Goal: Transaction & Acquisition: Obtain resource

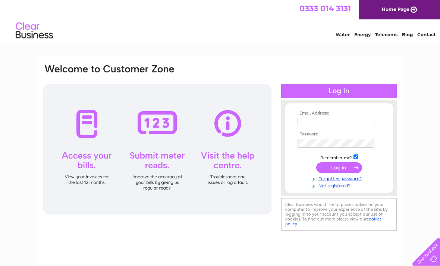
click at [308, 125] on input "text" at bounding box center [336, 122] width 77 height 8
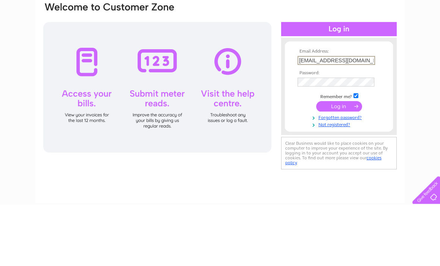
type input "craigendsfarm@hotmail.co.uk"
click at [339, 163] on input "submit" at bounding box center [339, 168] width 46 height 10
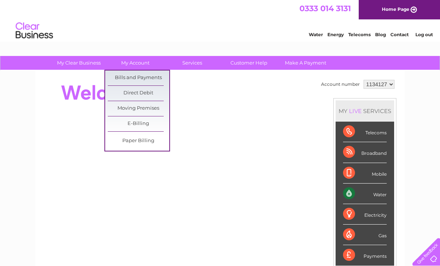
click at [152, 75] on link "Bills and Payments" at bounding box center [139, 77] width 62 height 15
click at [139, 77] on link "Bills and Payments" at bounding box center [139, 77] width 62 height 15
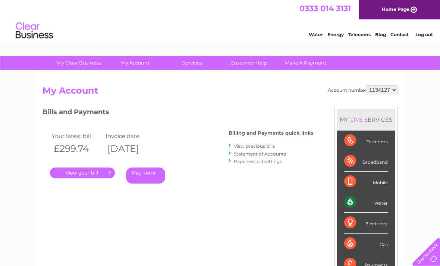
click at [106, 167] on link "." at bounding box center [82, 172] width 65 height 11
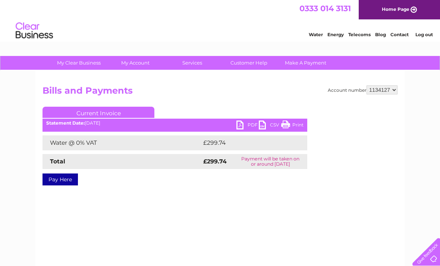
click at [245, 122] on link "PDF" at bounding box center [247, 125] width 22 height 11
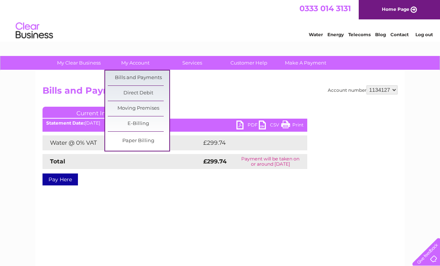
click at [156, 77] on link "Bills and Payments" at bounding box center [139, 77] width 62 height 15
click at [131, 74] on link "Bills and Payments" at bounding box center [139, 77] width 62 height 15
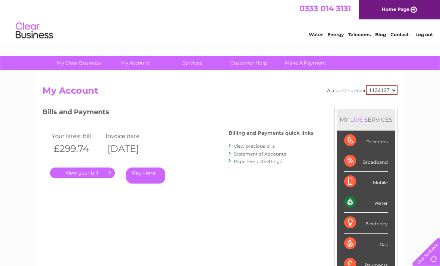
click at [259, 141] on div "Billing and Payments quick links View previous bills Statement of Accounts Pape…" at bounding box center [271, 147] width 85 height 49
click at [245, 143] on link "View previous bills" at bounding box center [254, 146] width 41 height 6
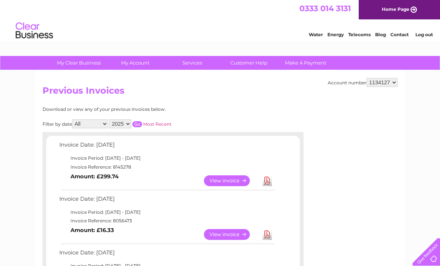
click at [131, 127] on select "2025 2024 2023 2022" at bounding box center [120, 123] width 22 height 9
select select "2023"
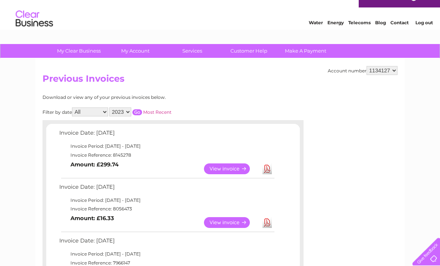
scroll to position [12, 0]
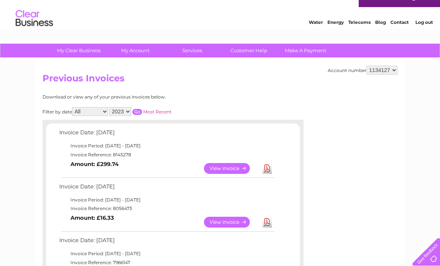
click at [142, 109] on input "button" at bounding box center [137, 112] width 10 height 6
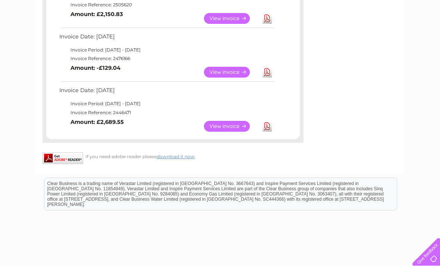
scroll to position [653, 0]
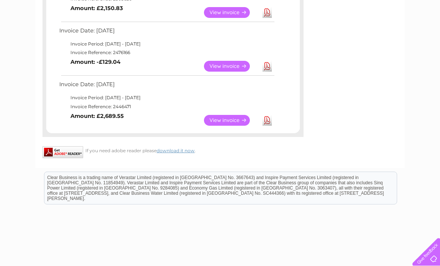
click at [231, 115] on link "View" at bounding box center [231, 120] width 55 height 11
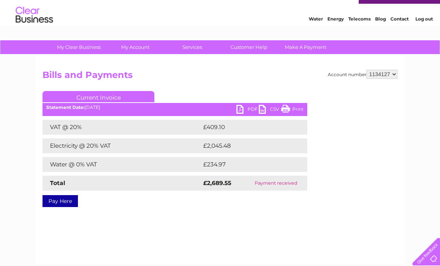
scroll to position [13, 0]
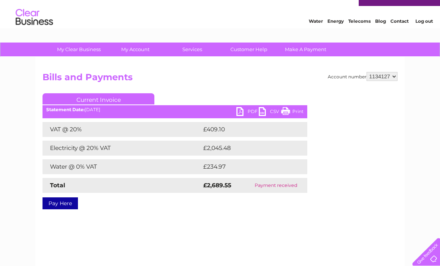
click at [245, 105] on ul "Current Invoice" at bounding box center [175, 100] width 265 height 14
click at [248, 116] on link "PDF" at bounding box center [247, 112] width 22 height 11
click at [243, 107] on link "PDF" at bounding box center [247, 112] width 22 height 11
click at [244, 107] on link "PDF" at bounding box center [247, 112] width 22 height 11
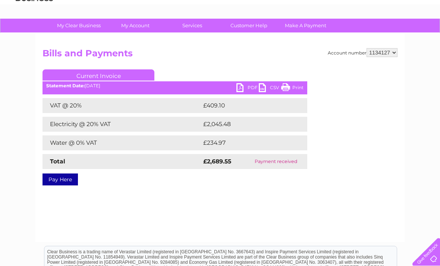
click at [249, 88] on link "PDF" at bounding box center [247, 88] width 22 height 11
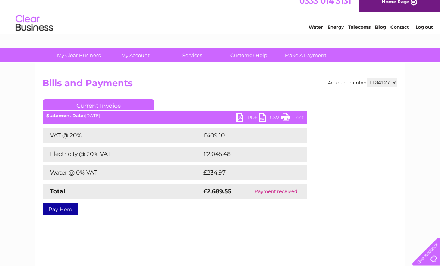
scroll to position [7, 0]
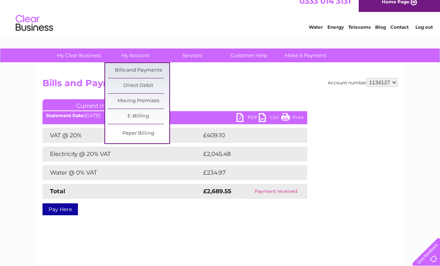
click at [149, 66] on link "Bills and Payments" at bounding box center [139, 70] width 62 height 15
click at [146, 63] on link "Bills and Payments" at bounding box center [139, 70] width 62 height 15
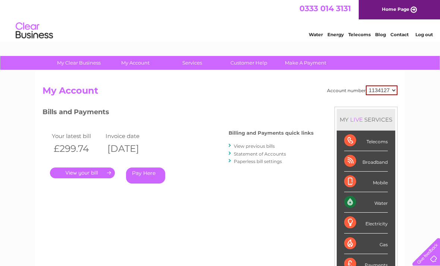
click at [243, 148] on link "View previous bills" at bounding box center [254, 146] width 41 height 6
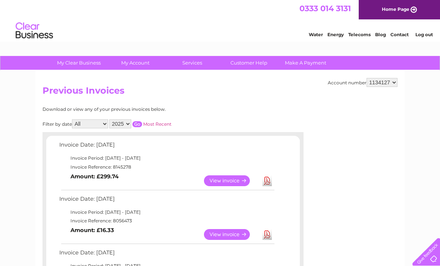
click at [131, 125] on select "2025 2024 2023 2022" at bounding box center [120, 123] width 22 height 9
click at [131, 121] on select "2025 2024 2023 2022" at bounding box center [120, 123] width 22 height 9
select select "2022"
click at [142, 121] on input "button" at bounding box center [137, 124] width 10 height 6
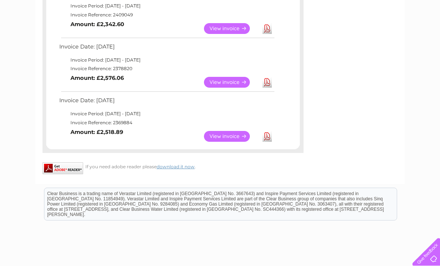
scroll to position [152, 0]
click at [224, 136] on link "View" at bounding box center [231, 136] width 55 height 11
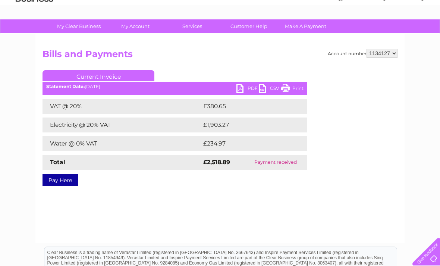
scroll to position [36, 0]
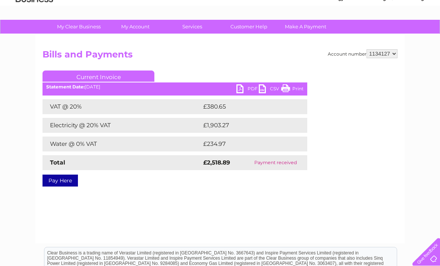
click at [249, 84] on link "PDF" at bounding box center [247, 89] width 22 height 11
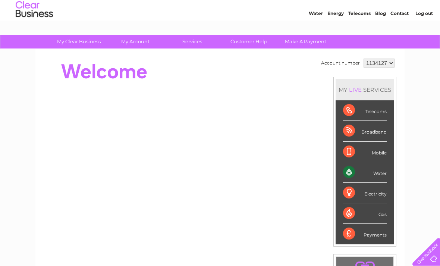
scroll to position [22, 0]
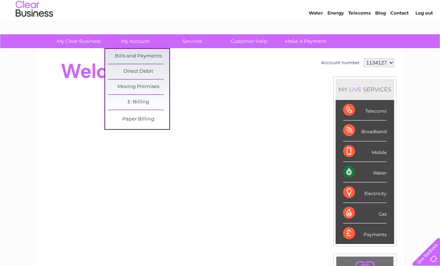
click at [146, 61] on link "Bills and Payments" at bounding box center [139, 56] width 62 height 15
click at [144, 53] on link "Bills and Payments" at bounding box center [139, 56] width 62 height 15
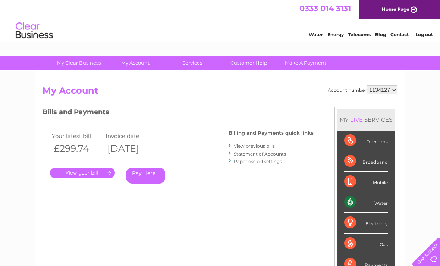
click at [106, 170] on link "." at bounding box center [82, 172] width 65 height 11
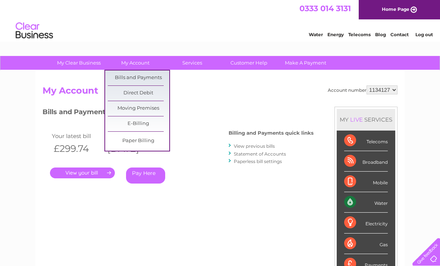
click at [151, 76] on link "Bills and Payments" at bounding box center [139, 77] width 62 height 15
click at [150, 78] on link "Bills and Payments" at bounding box center [139, 77] width 62 height 15
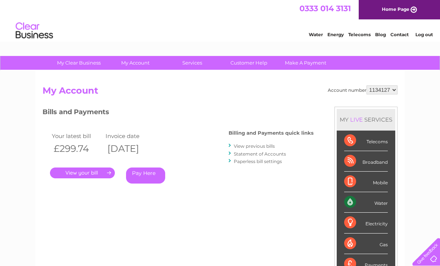
click at [264, 153] on link "Statement of Accounts" at bounding box center [260, 154] width 52 height 6
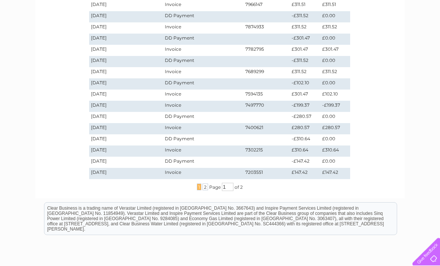
scroll to position [192, 0]
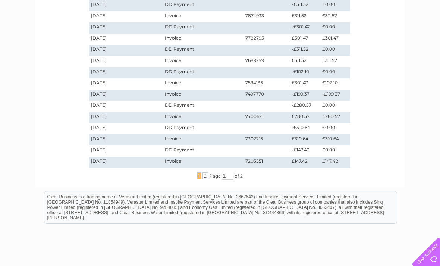
click at [207, 173] on span "2" at bounding box center [205, 175] width 6 height 7
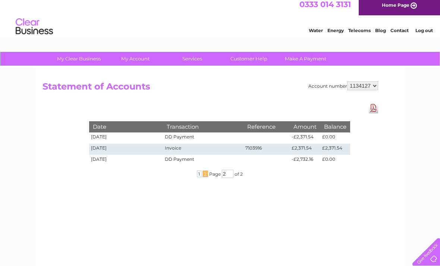
scroll to position [0, 0]
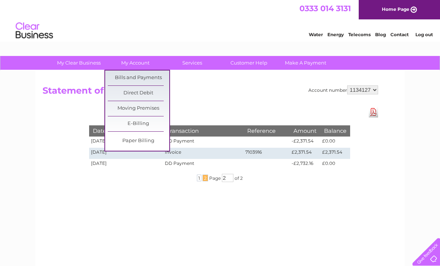
click at [157, 78] on link "Bills and Payments" at bounding box center [139, 77] width 62 height 15
click at [153, 75] on link "Bills and Payments" at bounding box center [139, 77] width 62 height 15
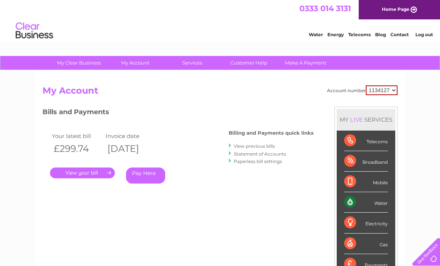
click at [257, 146] on link "View previous bills" at bounding box center [254, 146] width 41 height 6
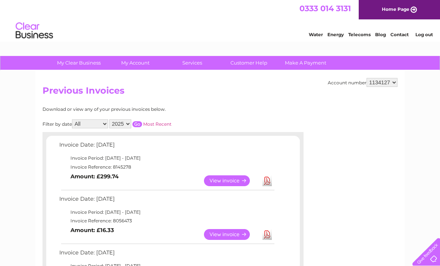
click at [131, 126] on select "2025 2024 2023 2022" at bounding box center [120, 123] width 22 height 9
select select "2022"
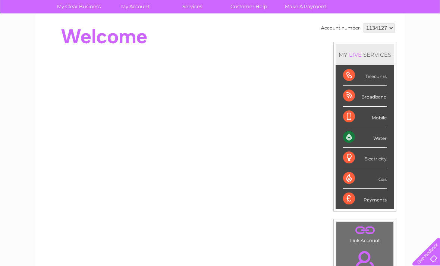
scroll to position [56, 0]
click at [380, 133] on div "Water" at bounding box center [365, 138] width 44 height 21
click at [381, 137] on div "Water" at bounding box center [365, 138] width 44 height 21
click at [355, 133] on div "Water" at bounding box center [365, 138] width 44 height 21
click at [379, 139] on div "Water" at bounding box center [365, 138] width 44 height 21
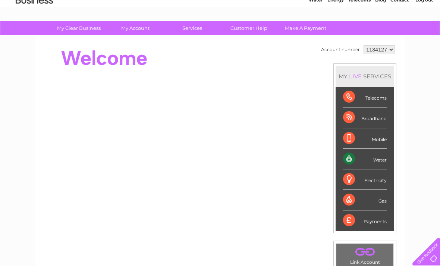
scroll to position [0, 0]
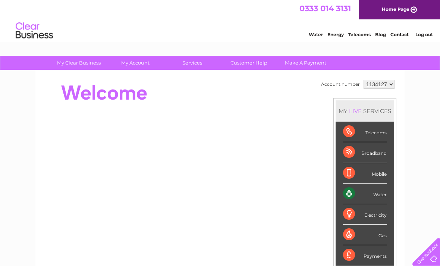
click at [354, 195] on div "Water" at bounding box center [365, 193] width 44 height 21
click at [379, 199] on div "Water" at bounding box center [365, 193] width 44 height 21
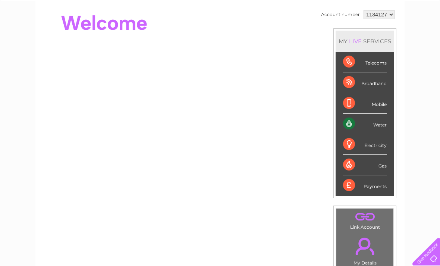
scroll to position [70, 0]
click at [371, 147] on div "Electricity" at bounding box center [365, 144] width 44 height 21
click at [431, 82] on div "My Clear Business Login Details My Details My Preferences Link Account My Accou…" at bounding box center [220, 195] width 440 height 419
click at [375, 125] on div "Water" at bounding box center [365, 123] width 44 height 21
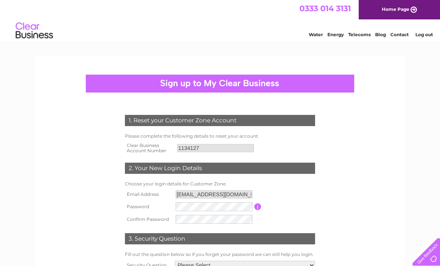
click at [315, 33] on link "Water" at bounding box center [316, 35] width 14 height 6
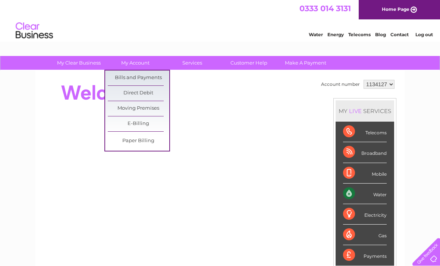
click at [152, 78] on link "Bills and Payments" at bounding box center [139, 77] width 62 height 15
click at [132, 78] on link "Bills and Payments" at bounding box center [139, 77] width 62 height 15
click at [145, 73] on link "Bills and Payments" at bounding box center [139, 77] width 62 height 15
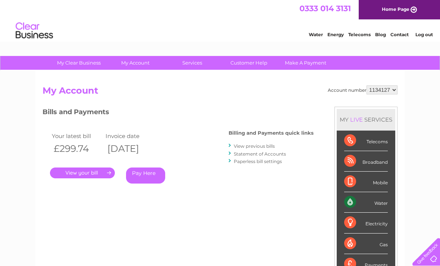
click at [264, 138] on div "Billing and Payments quick links View previous bills Statement of Accounts Pape…" at bounding box center [271, 147] width 85 height 49
click at [256, 144] on link "View previous bills" at bounding box center [254, 146] width 41 height 6
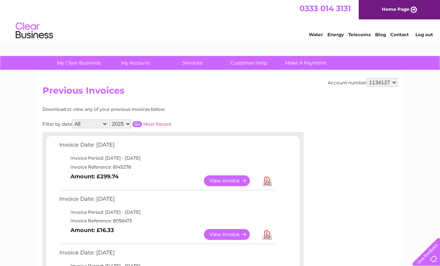
click at [131, 125] on select "2025 2024 2023 2022" at bounding box center [120, 123] width 22 height 9
select select "2022"
click at [142, 124] on input "button" at bounding box center [137, 124] width 10 height 6
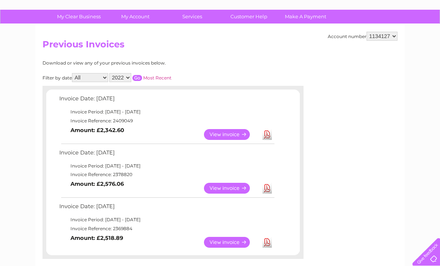
scroll to position [46, 0]
click at [103, 73] on select "All January February March April May June July August September October Novembe…" at bounding box center [90, 77] width 36 height 9
click at [106, 80] on select "All January February March April May June July August September October Novembe…" at bounding box center [90, 77] width 36 height 9
click at [142, 78] on input "button" at bounding box center [137, 78] width 10 height 6
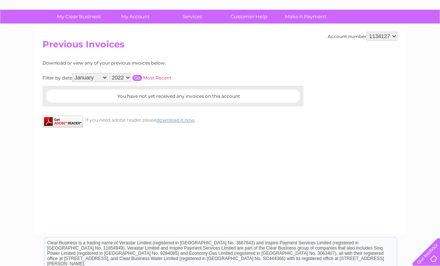
click at [106, 76] on select "All January February March April May June July August September October Novembe…" at bounding box center [90, 77] width 36 height 9
click at [142, 78] on input "button" at bounding box center [137, 78] width 10 height 6
click at [142, 75] on input "button" at bounding box center [137, 78] width 10 height 6
click at [100, 78] on select "All January February March April May June July August September October Novembe…" at bounding box center [90, 77] width 36 height 9
click at [148, 73] on div "Filter by date All January February March April May June July August September …" at bounding box center [141, 77] width 196 height 9
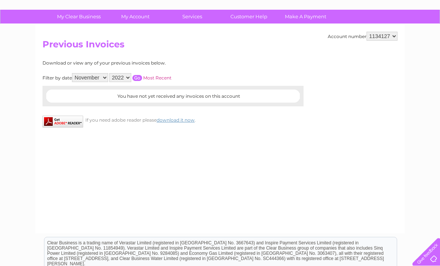
click at [142, 78] on input "button" at bounding box center [137, 78] width 10 height 6
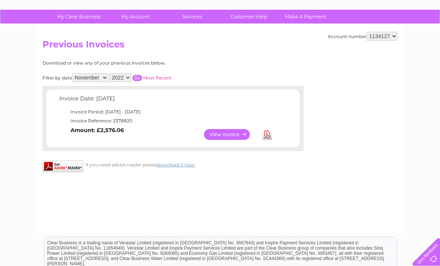
click at [107, 74] on select "All January February March April May June July August September October Novembe…" at bounding box center [90, 77] width 36 height 9
click at [142, 76] on input "button" at bounding box center [137, 78] width 10 height 6
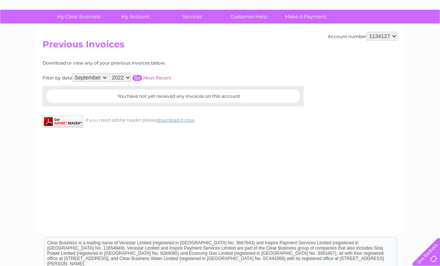
click at [108, 76] on select "All January February March April May June July August September October Novembe…" at bounding box center [90, 77] width 36 height 9
select select "10"
click at [142, 77] on input "button" at bounding box center [137, 79] width 10 height 6
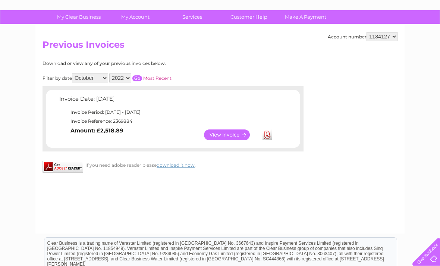
click at [224, 129] on link "View" at bounding box center [231, 134] width 55 height 11
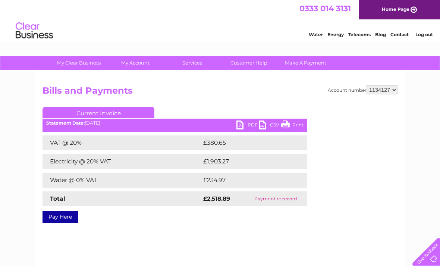
click at [246, 122] on link "PDF" at bounding box center [247, 125] width 22 height 11
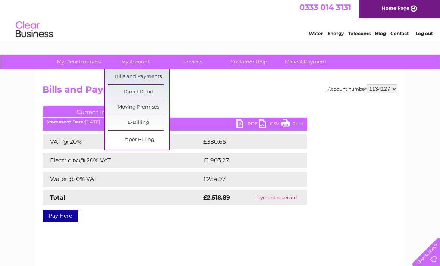
click at [147, 92] on link "Direct Debit" at bounding box center [139, 92] width 62 height 15
click at [135, 64] on link "My Account" at bounding box center [136, 62] width 62 height 14
click at [137, 79] on link "Bills and Payments" at bounding box center [139, 76] width 62 height 15
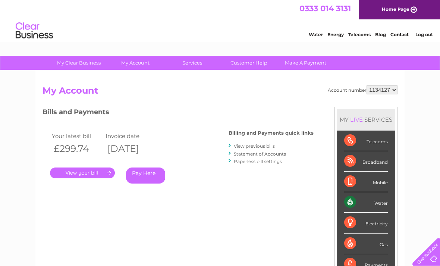
click at [266, 147] on link "View previous bills" at bounding box center [254, 146] width 41 height 6
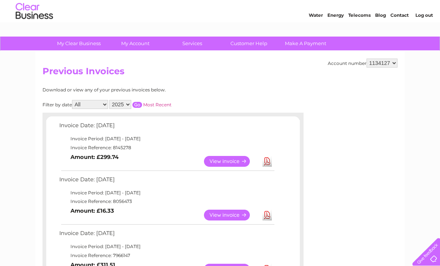
scroll to position [21, 0]
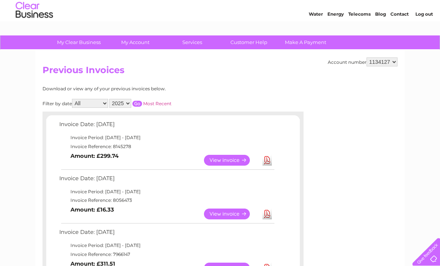
click at [131, 103] on select "2025 2024 2023 2022" at bounding box center [120, 103] width 22 height 9
select select "2022"
click at [142, 103] on input "button" at bounding box center [137, 104] width 10 height 6
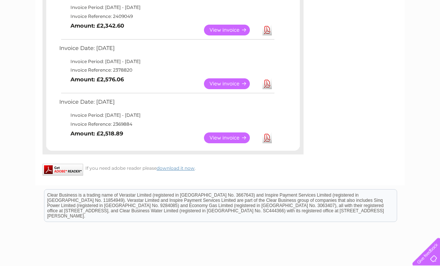
scroll to position [148, 0]
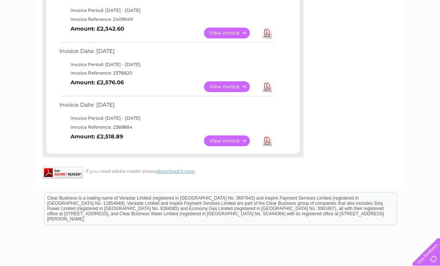
click at [227, 135] on link "View" at bounding box center [231, 140] width 55 height 11
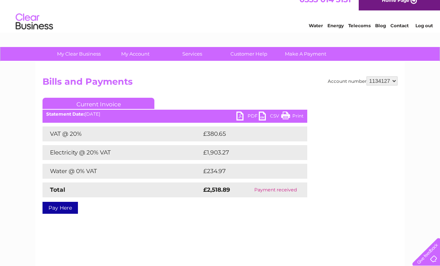
scroll to position [10, 0]
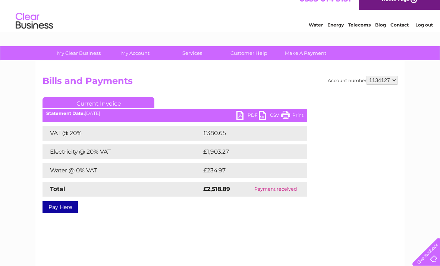
click at [244, 108] on ul "Current Invoice" at bounding box center [175, 104] width 265 height 14
click at [245, 116] on link "PDF" at bounding box center [247, 116] width 22 height 11
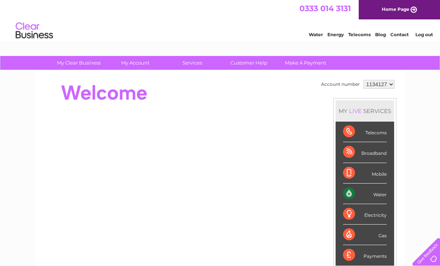
click at [315, 32] on link "Water" at bounding box center [316, 35] width 14 height 6
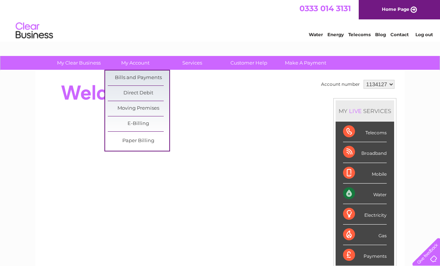
click at [154, 75] on link "Bills and Payments" at bounding box center [139, 77] width 62 height 15
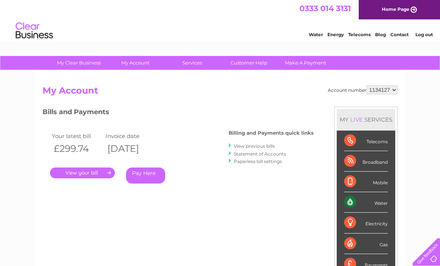
click at [266, 145] on link "View previous bills" at bounding box center [254, 146] width 41 height 6
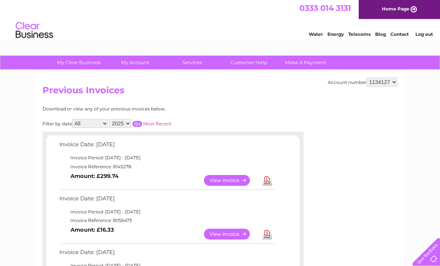
scroll to position [1, 0]
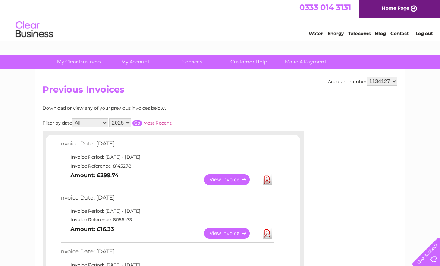
click at [131, 122] on select "2025 2024 2023 2022" at bounding box center [120, 122] width 22 height 9
click at [142, 124] on input "button" at bounding box center [137, 123] width 10 height 6
click at [142, 123] on input "button" at bounding box center [137, 123] width 10 height 6
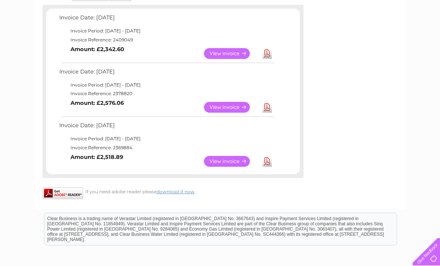
scroll to position [127, 0]
click at [223, 157] on link "View" at bounding box center [231, 161] width 55 height 11
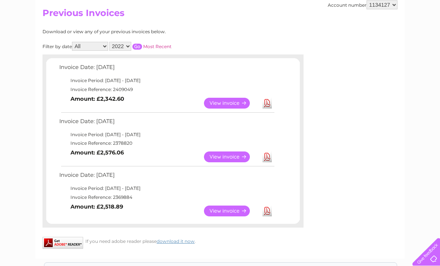
scroll to position [76, 0]
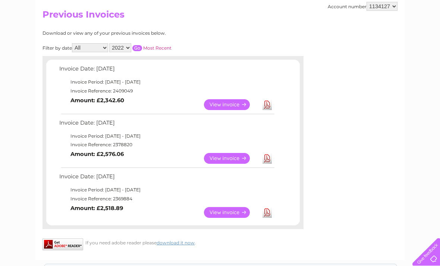
click at [131, 47] on select "2025 2024 2023 2022" at bounding box center [120, 47] width 22 height 9
select select "2023"
click at [141, 47] on input "button" at bounding box center [137, 48] width 10 height 6
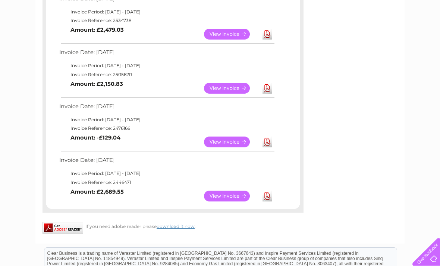
scroll to position [578, 0]
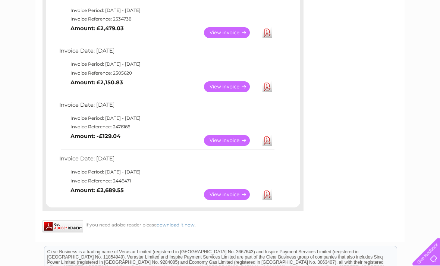
click at [126, 168] on td "Invoice Period: 1 January 2023 - 31 January 2023" at bounding box center [166, 172] width 218 height 9
click at [223, 189] on link "View" at bounding box center [231, 194] width 55 height 11
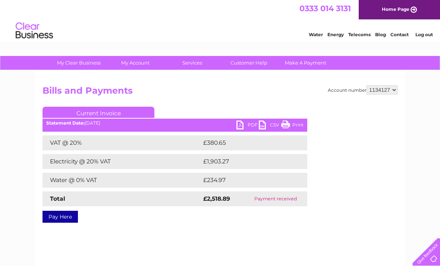
click at [242, 125] on link "PDF" at bounding box center [247, 125] width 22 height 11
click at [244, 127] on link "PDF" at bounding box center [247, 125] width 22 height 11
